Goal: Navigation & Orientation: Go to known website

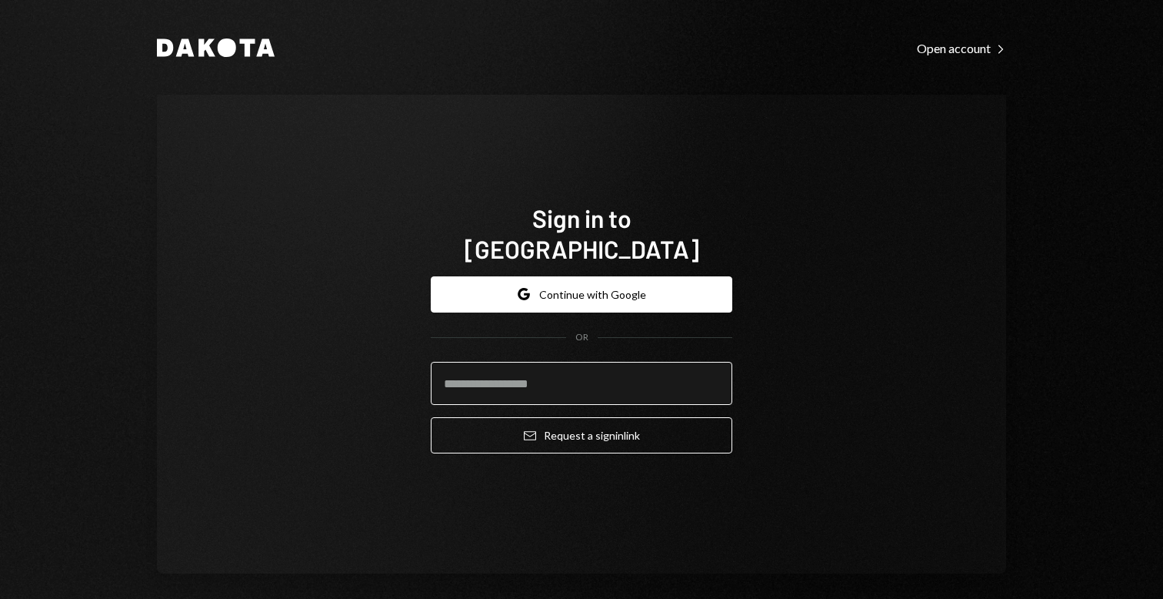
click at [582, 363] on input "email" at bounding box center [582, 383] width 302 height 43
type input "**********"
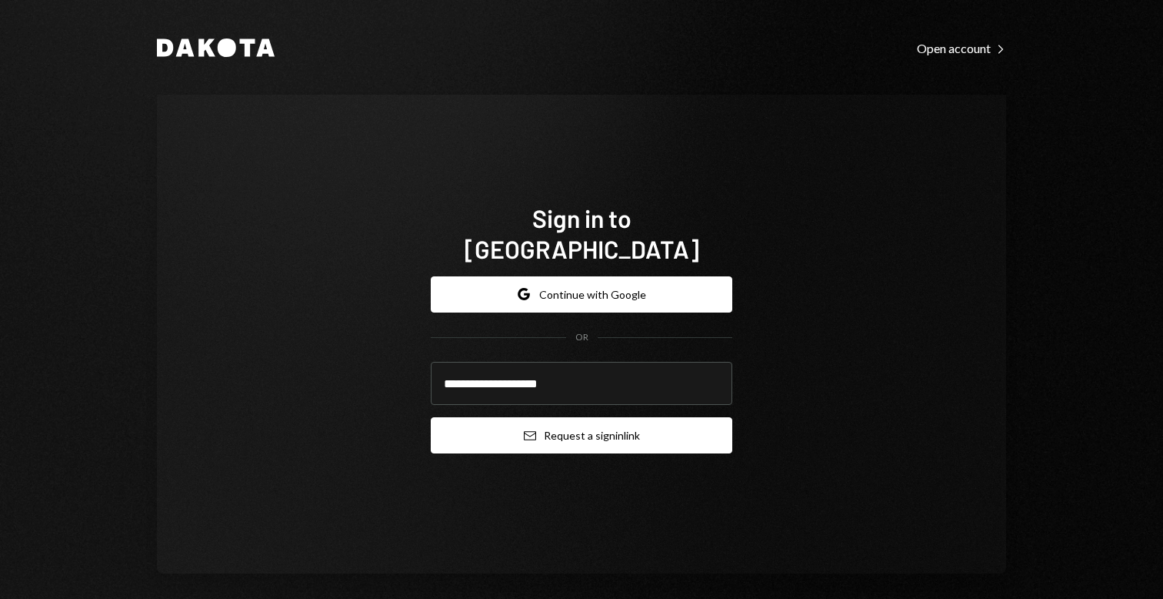
click at [586, 418] on button "Email Request a sign in link" at bounding box center [582, 435] width 302 height 36
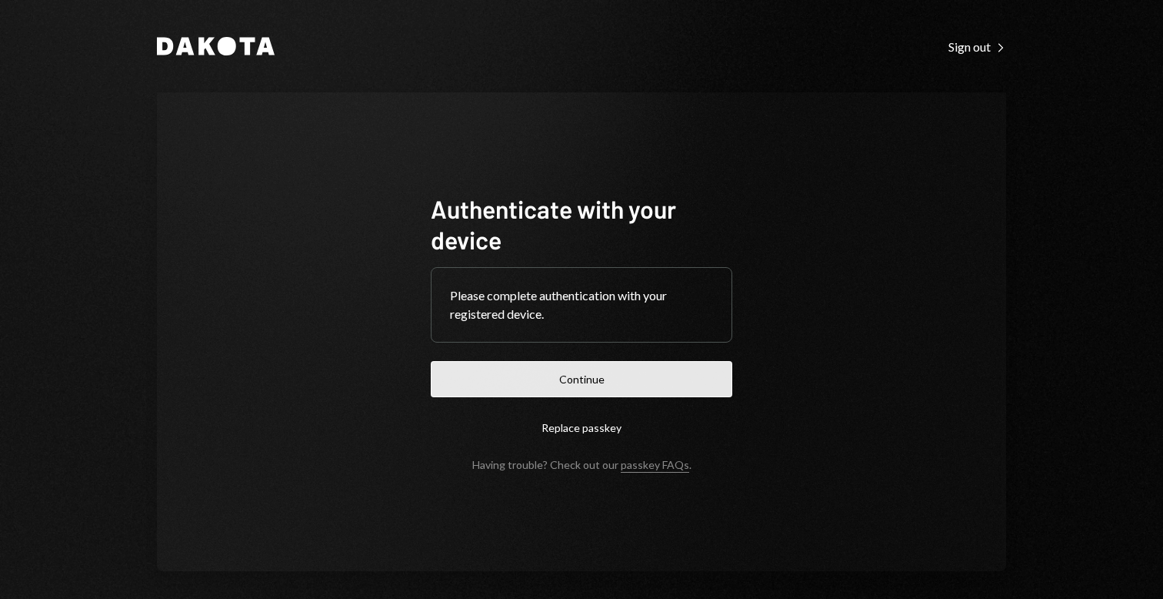
click at [649, 393] on button "Continue" at bounding box center [582, 379] width 302 height 36
